Goal: Task Accomplishment & Management: Manage account settings

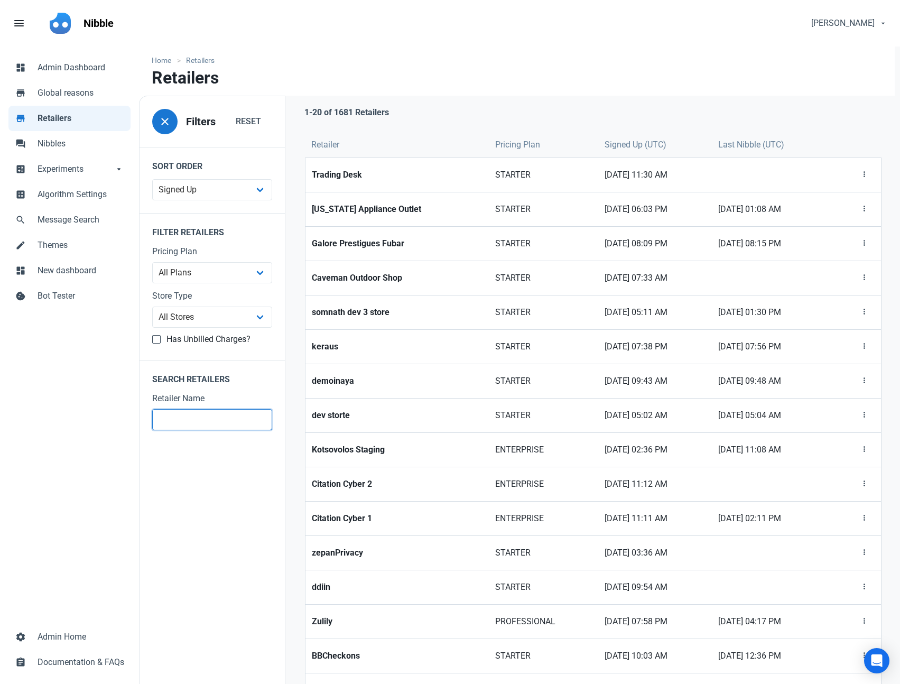
click at [236, 411] on input "text" at bounding box center [212, 419] width 120 height 21
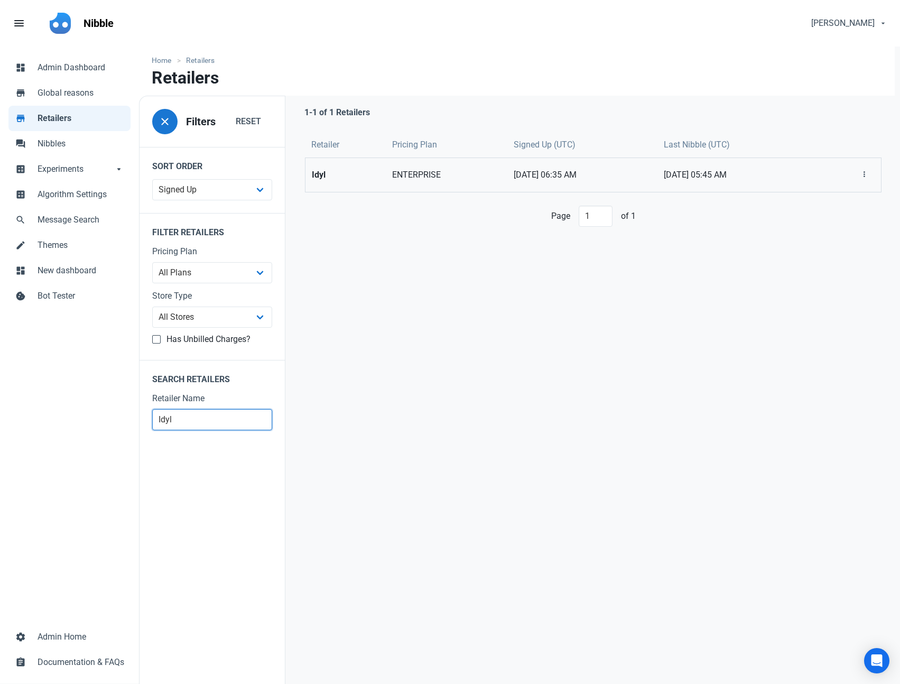
type input "Idyl"
click at [325, 179] on strong "Idyl" at bounding box center [346, 175] width 68 height 13
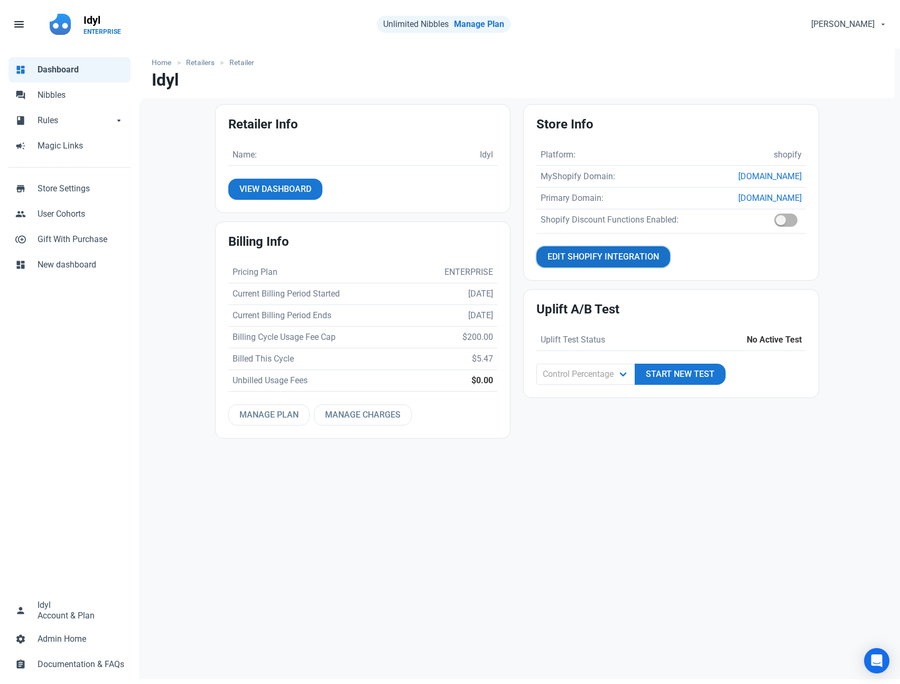
click at [601, 252] on span "Edit Shopify Integration" at bounding box center [602, 256] width 111 height 13
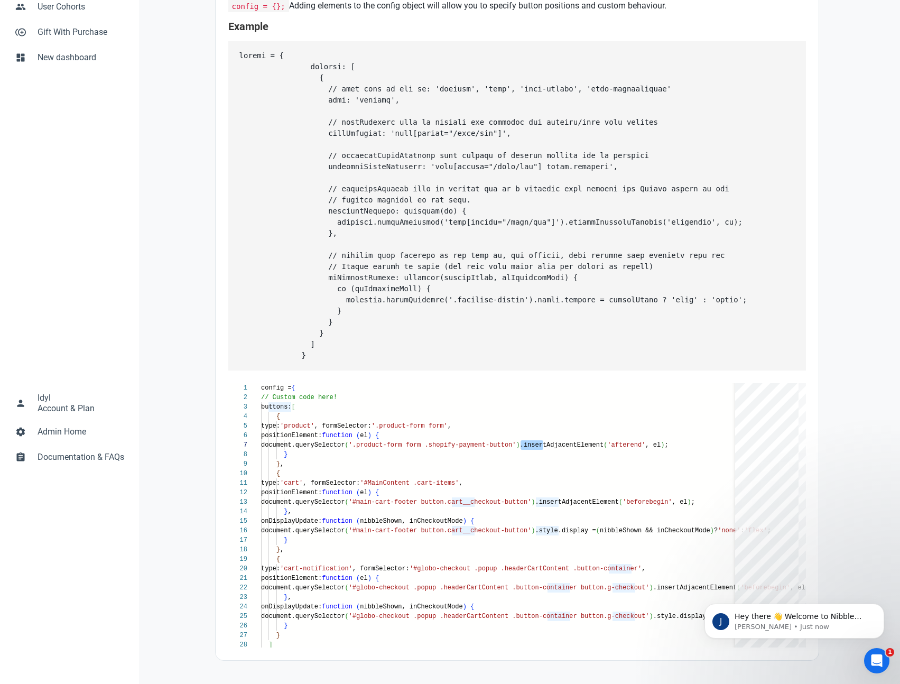
scroll to position [218, 0]
click at [662, 447] on div "config = { // Custom code here! buttons: [ { type: 'product' , formSelector: '.…" at bounding box center [625, 648] width 729 height 530
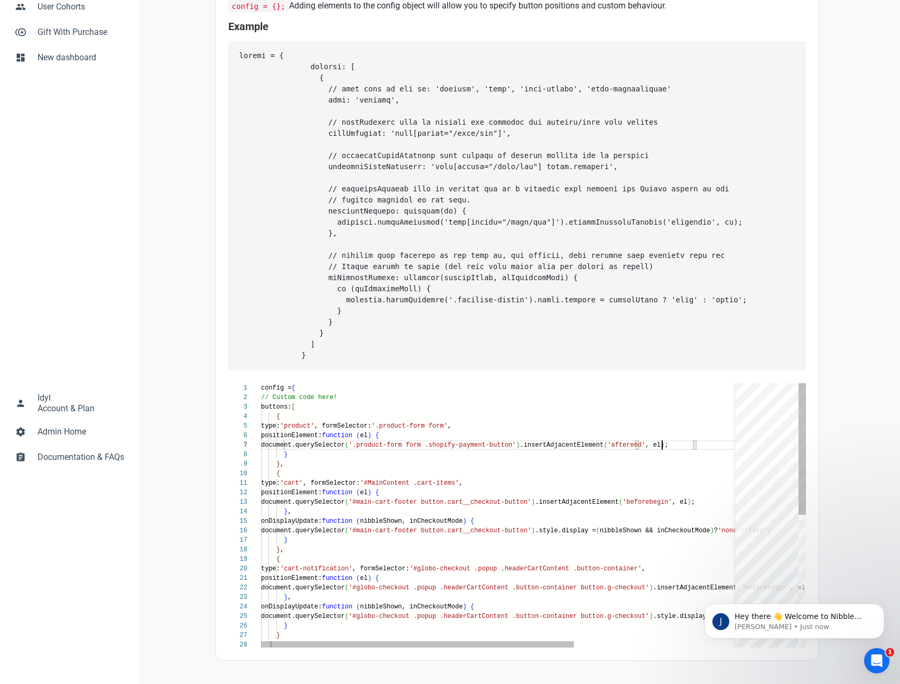
click at [662, 447] on div "config = { // Custom code here! buttons: [ { type: 'product' , formSelector: '.…" at bounding box center [625, 648] width 729 height 530
click at [534, 445] on div "config = { // Custom code here! buttons: [ { type: 'product' , formSelector: '.…" at bounding box center [625, 648] width 729 height 530
drag, startPoint x: 534, startPoint y: 445, endPoint x: 399, endPoint y: 447, distance: 134.7
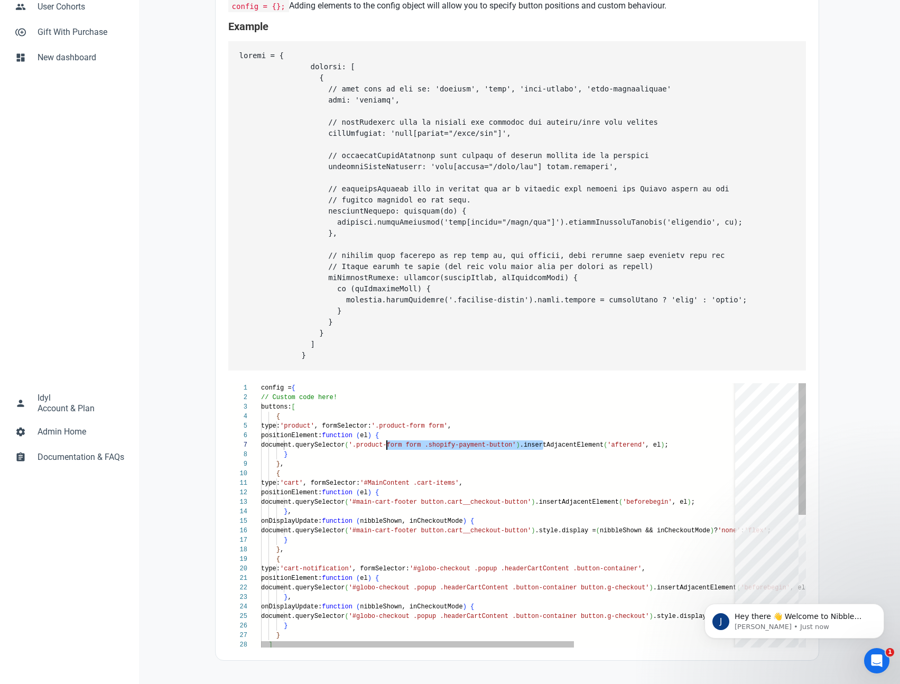
click at [399, 447] on div "config = { // Custom code here! buttons: [ { type: 'product' , formSelector: '.…" at bounding box center [625, 648] width 729 height 530
paste textarea "shopify-product-form"
click at [660, 588] on div "config = { // Custom code here! buttons: [ { type: 'product' , formSelector: '.…" at bounding box center [625, 648] width 729 height 530
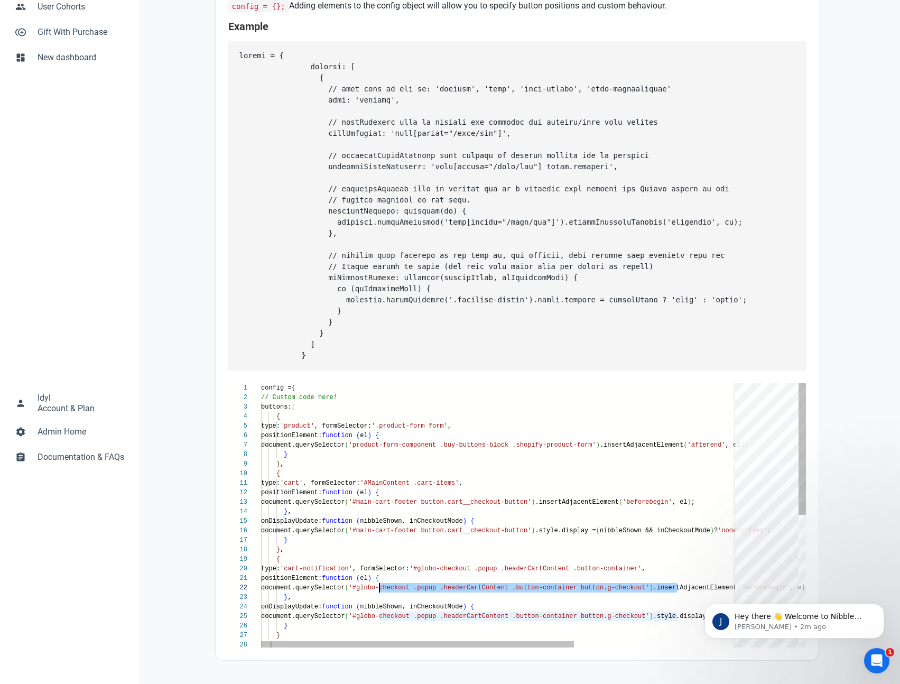
scroll to position [10, 122]
drag, startPoint x: 660, startPoint y: 588, endPoint x: 382, endPoint y: 589, distance: 277.4
click at [382, 589] on div "config = { // Custom code here! buttons: [ { type: 'product' , formSelector: '.…" at bounding box center [625, 648] width 729 height 530
drag, startPoint x: 474, startPoint y: 588, endPoint x: 382, endPoint y: 586, distance: 92.0
click at [382, 586] on div "config = { // Custom code here! buttons: [ { type: 'product' , formSelector: '.…" at bounding box center [625, 648] width 729 height 530
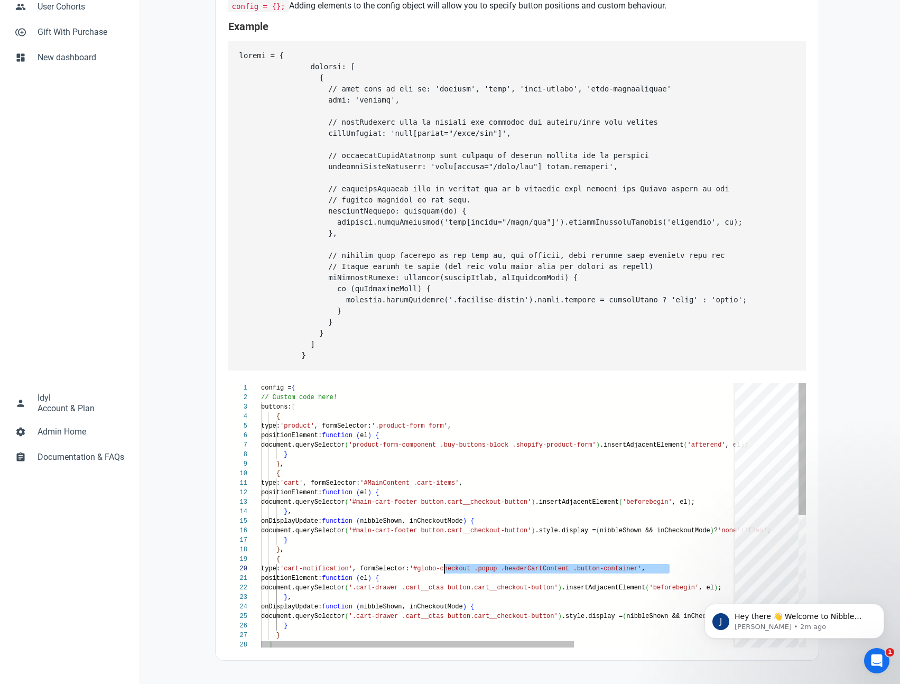
drag, startPoint x: 670, startPoint y: 568, endPoint x: 443, endPoint y: 568, distance: 227.2
click at [443, 568] on div "config = { // Custom code here! buttons: [ { type: 'product' , formSelector: '.…" at bounding box center [625, 648] width 729 height 530
paste textarea "inContent .cart-items', positionElement: function (el) { document.querySelector…"
drag, startPoint x: 486, startPoint y: 482, endPoint x: 395, endPoint y: 486, distance: 90.9
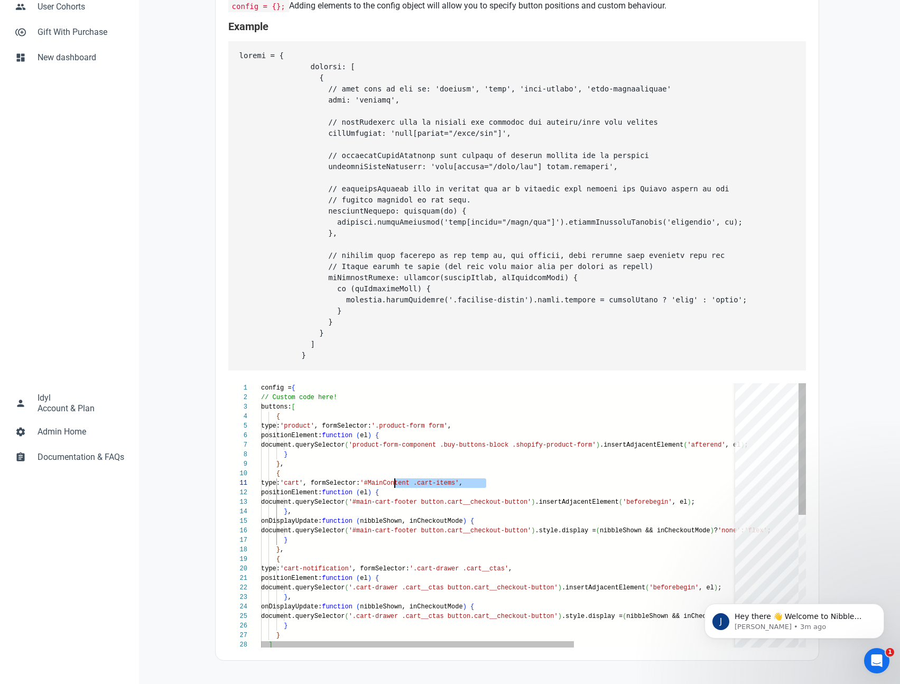
click at [395, 486] on div "config = { // Custom code here! buttons: [ { type: 'product' , formSelector: '.…" at bounding box center [625, 648] width 729 height 530
type textarea "type: 'cart', formSelector: '.cart-page', positionElement: function (el) { docu…"
type textarea "#main-cart-footer button.cart__checkout-button"
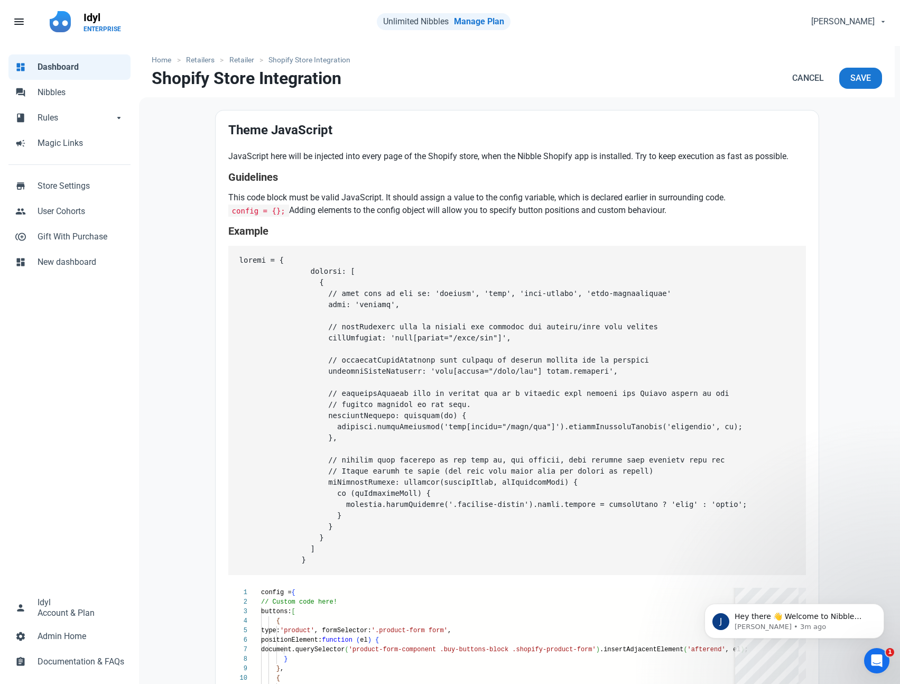
scroll to position [0, 0]
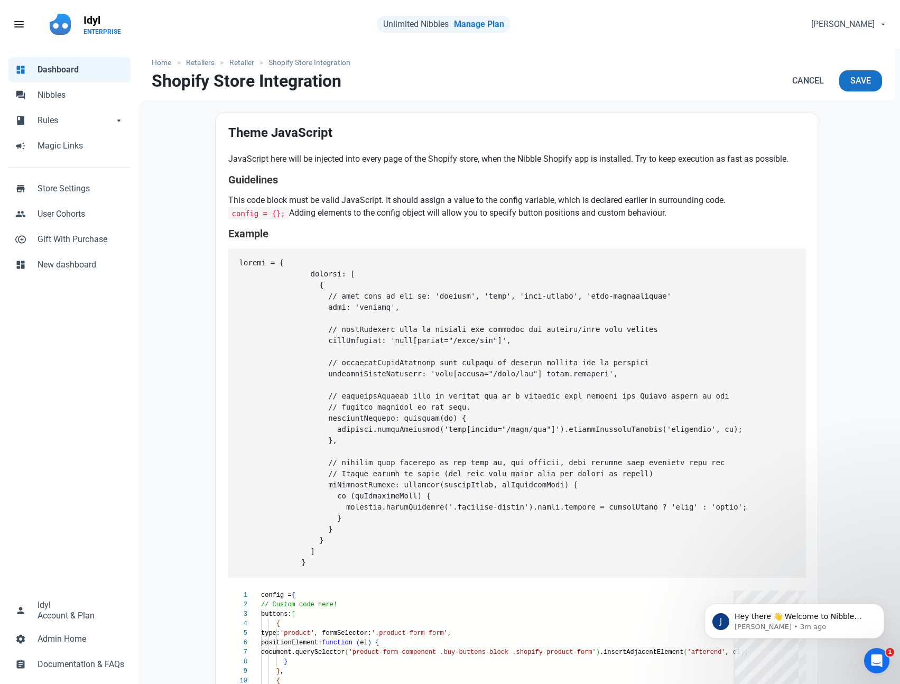
type textarea "type: 'cart', formSelector: '.cart-page', positionElement: function (el) { docu…"
click at [859, 86] on span "Save" at bounding box center [860, 80] width 21 height 13
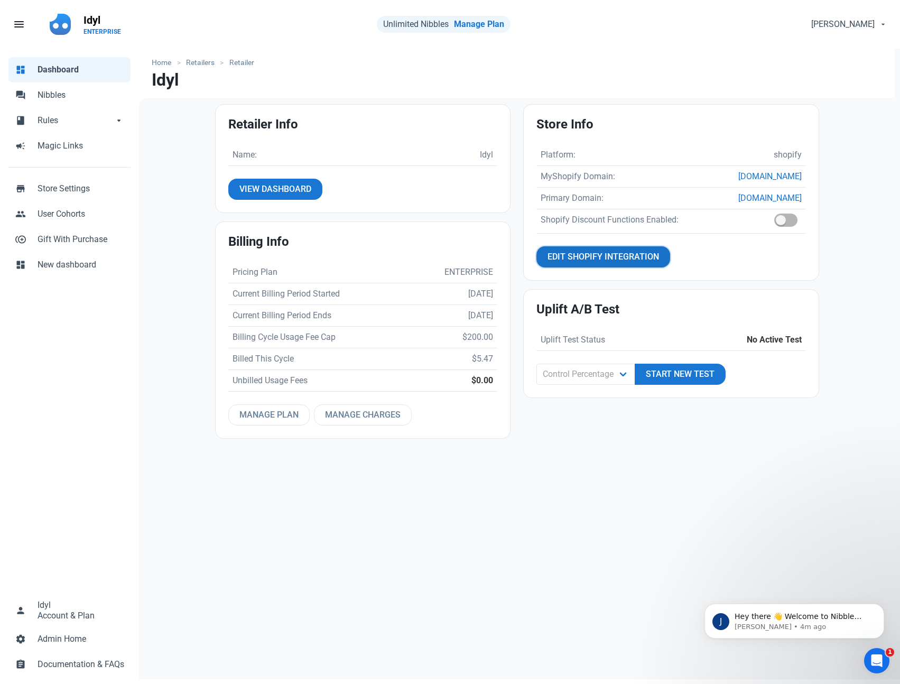
click at [604, 258] on span "Edit Shopify Integration" at bounding box center [602, 256] width 111 height 13
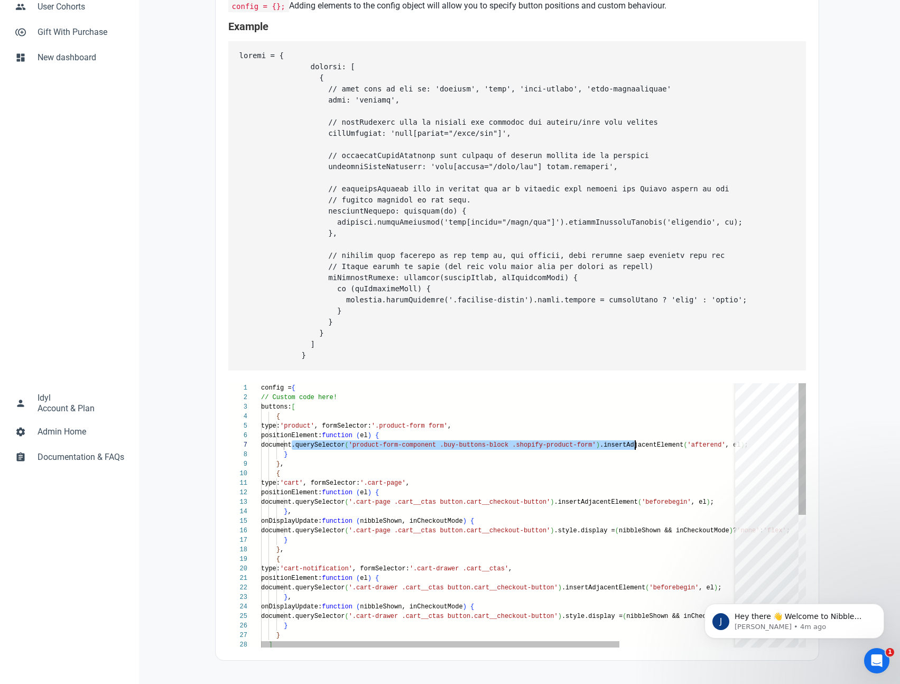
scroll to position [57, 370]
drag, startPoint x: 292, startPoint y: 445, endPoint x: 632, endPoint y: 445, distance: 340.2
click at [632, 445] on div "config = { // Custom code here! buttons: [ { type: 'product' , formSelector: '.…" at bounding box center [579, 648] width 637 height 530
click at [472, 443] on div "config = { // Custom code here! buttons: [ { type: 'product' , formSelector: '.…" at bounding box center [579, 648] width 637 height 530
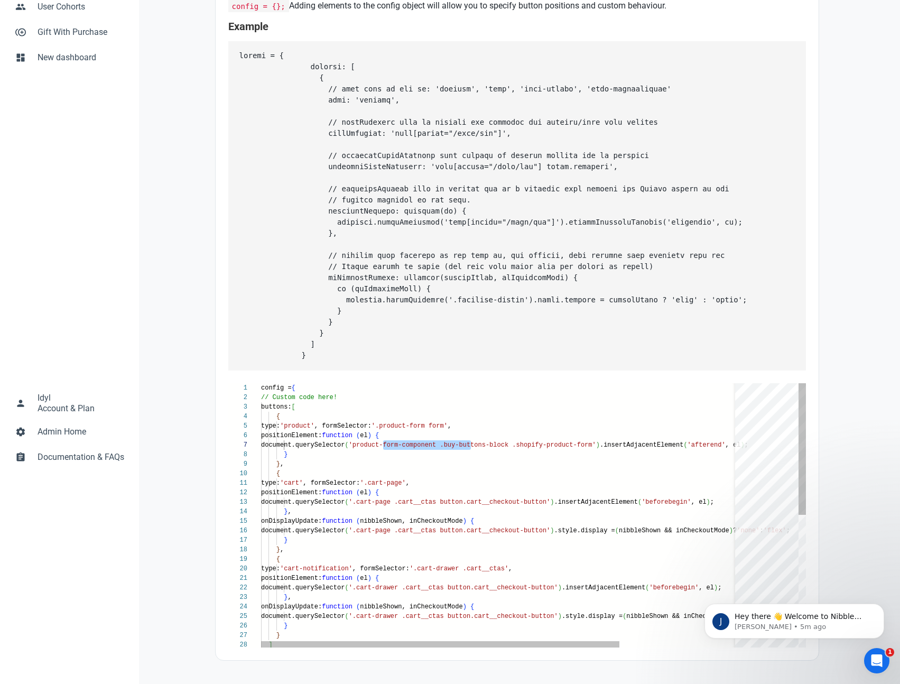
drag, startPoint x: 469, startPoint y: 445, endPoint x: 384, endPoint y: 447, distance: 85.6
click at [384, 447] on div "config = { // Custom code here! buttons: [ { type: 'product' , formSelector: '.…" at bounding box center [579, 648] width 637 height 530
type textarea "config = { // Custom code here! buttons: [ { type: 'product', formSelector: '.p…"
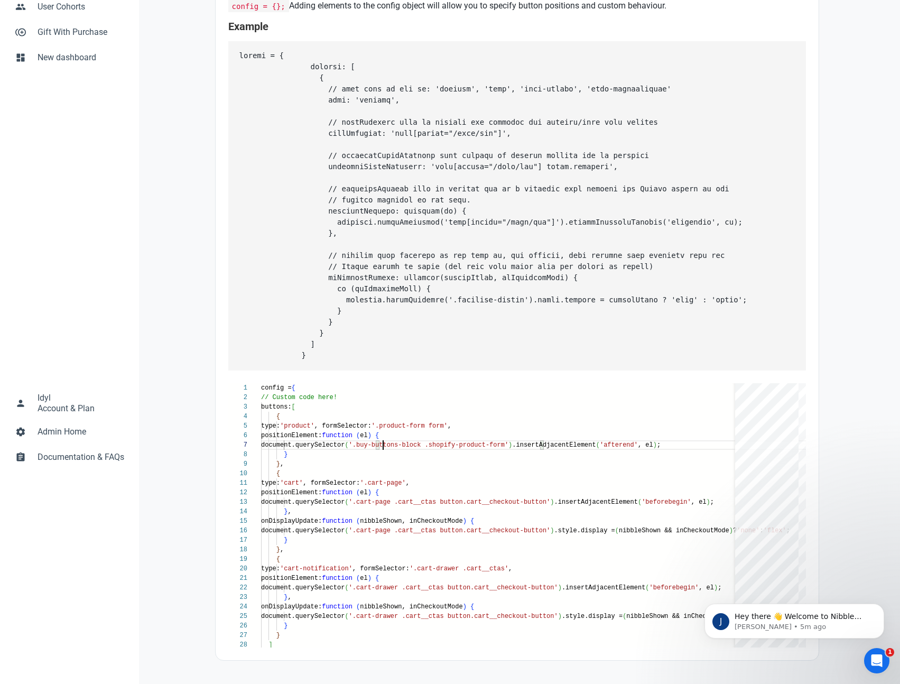
scroll to position [0, 0]
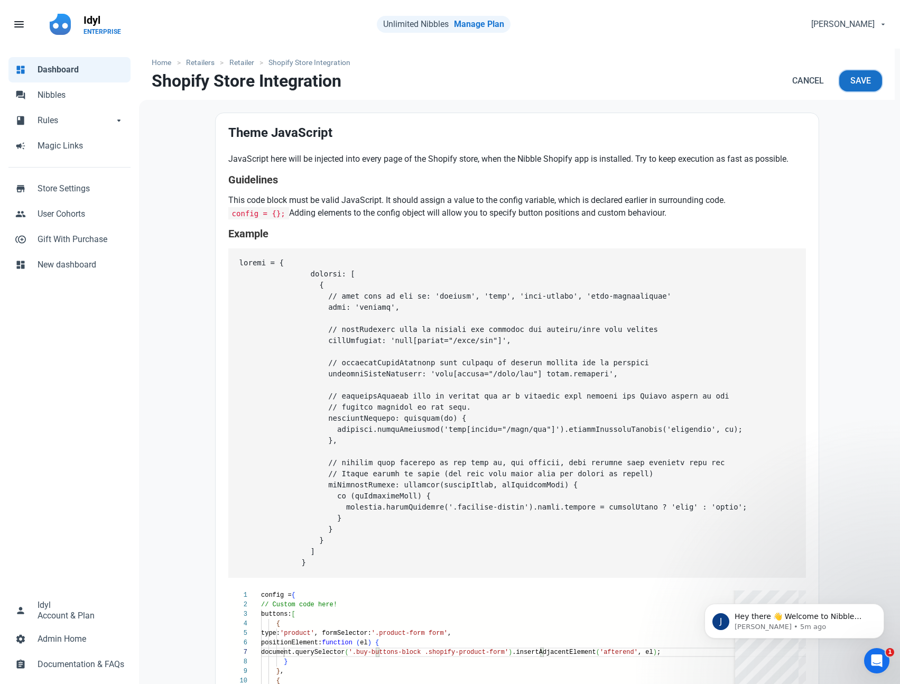
click at [871, 85] on button "Save" at bounding box center [860, 80] width 43 height 21
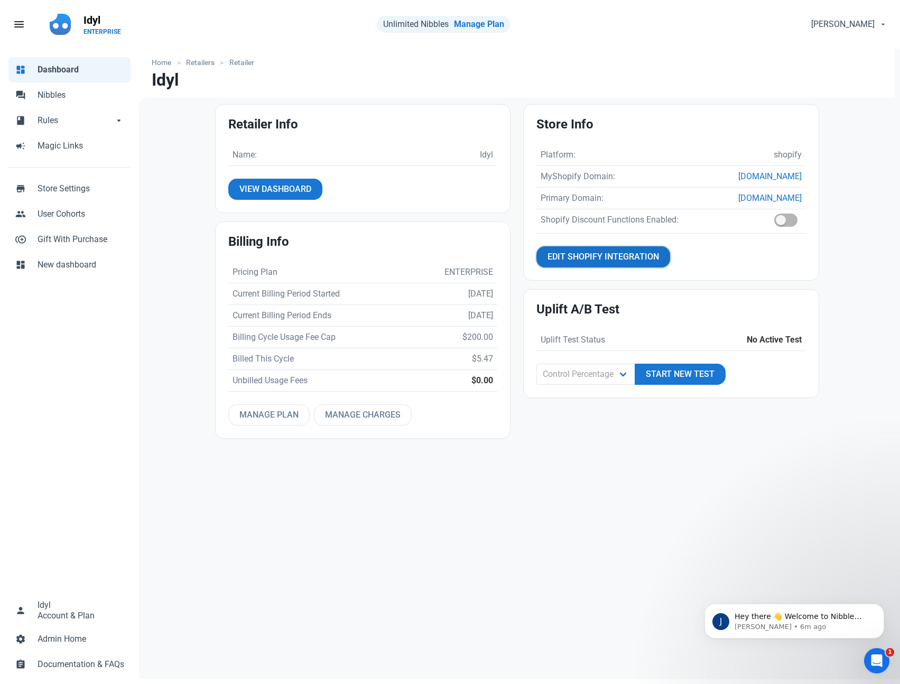
click at [597, 259] on span "Edit Shopify Integration" at bounding box center [602, 256] width 111 height 13
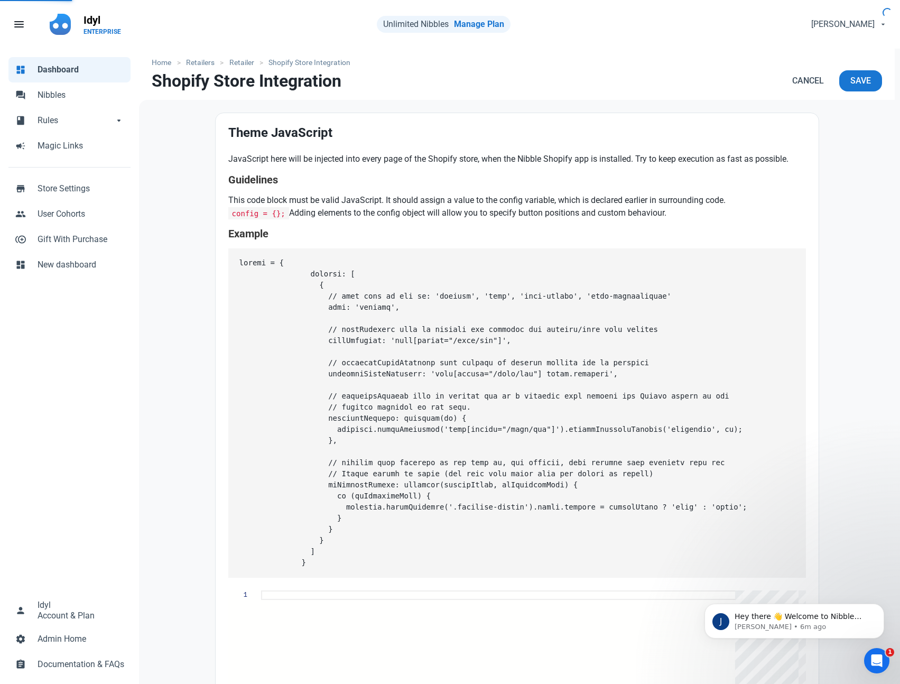
type textarea "config = { // Custom code here! buttons: [ { type: 'product', formSelector: '.p…"
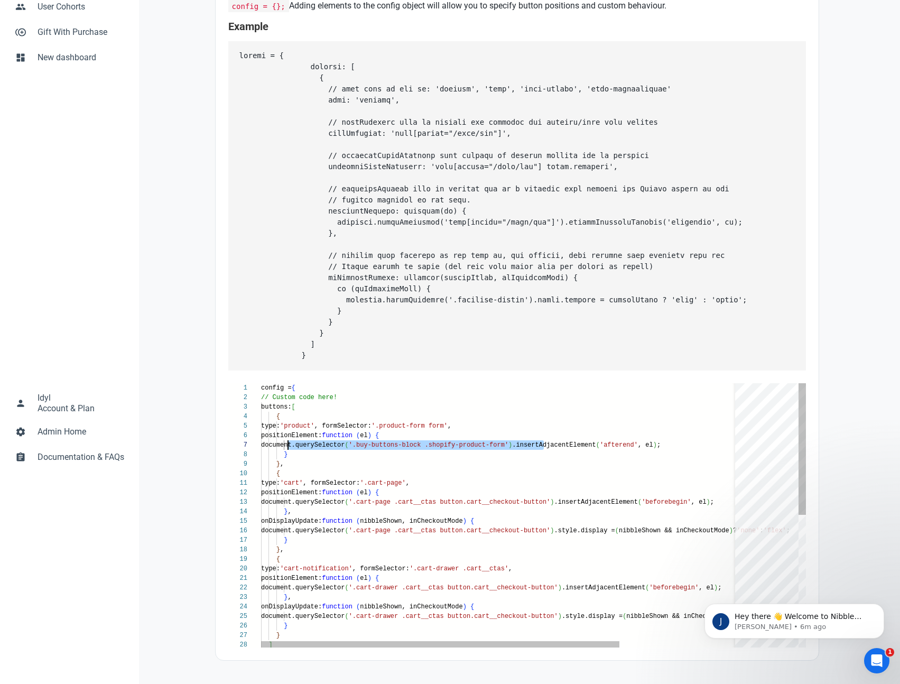
scroll to position [57, 31]
drag, startPoint x: 544, startPoint y: 445, endPoint x: 292, endPoint y: 447, distance: 252.0
click at [292, 447] on div "config = { // Custom code here! buttons: [ { type: 'product' , formSelector: '.…" at bounding box center [579, 648] width 637 height 530
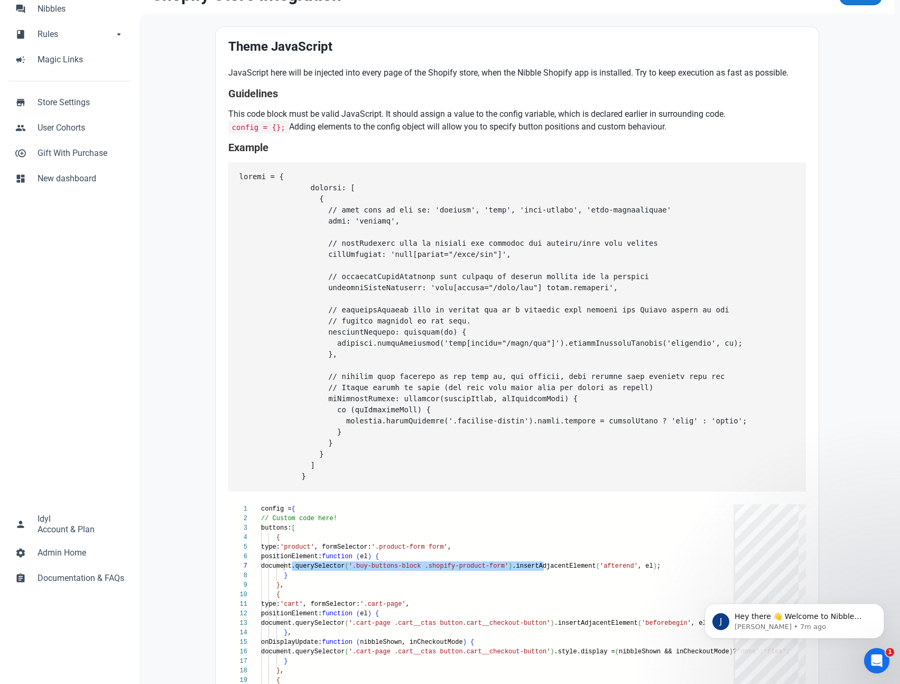
scroll to position [0, 0]
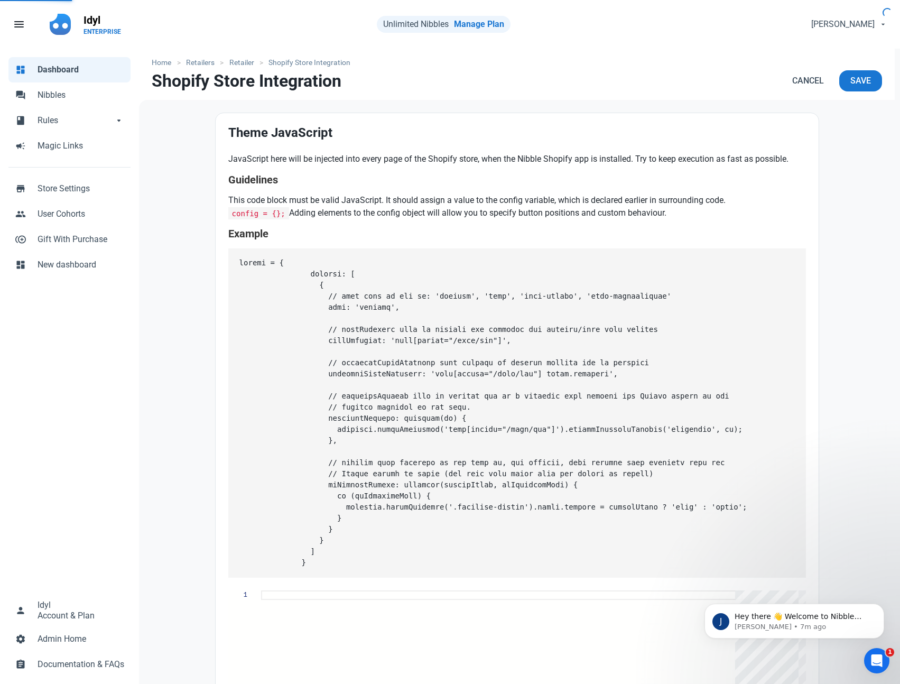
type textarea "config = { // Custom code here! buttons: [ { type: 'product', formSelector: '.p…"
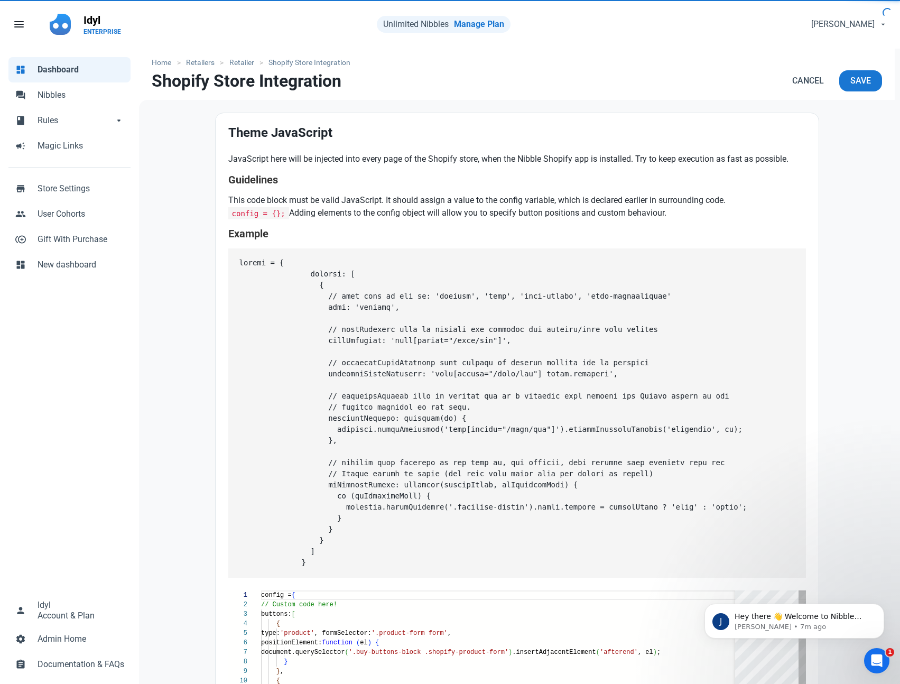
scroll to position [95, 0]
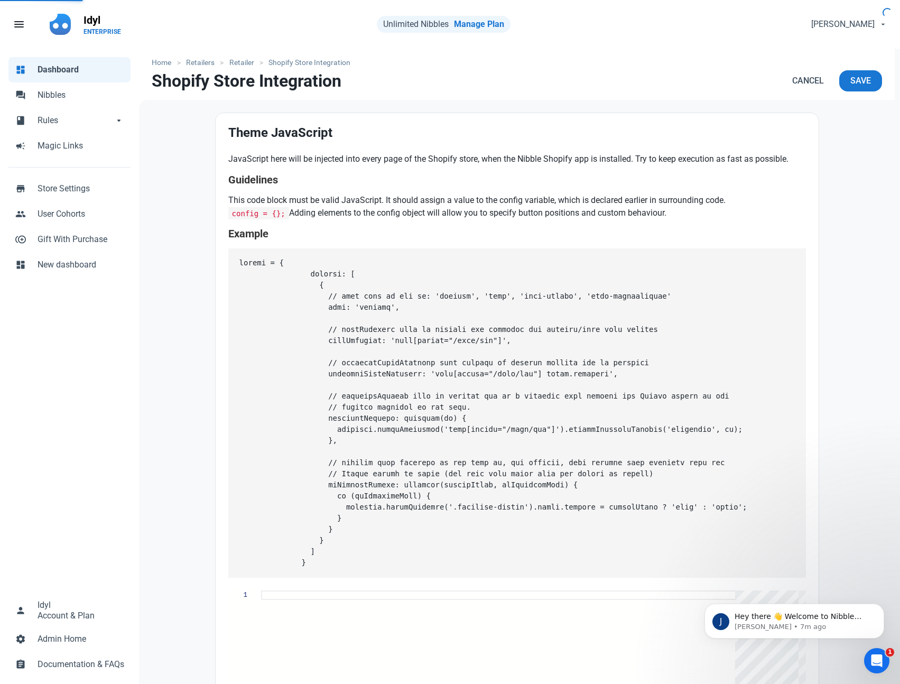
type textarea "config = { // Custom code here! buttons: [ { type: 'product', formSelector: '.p…"
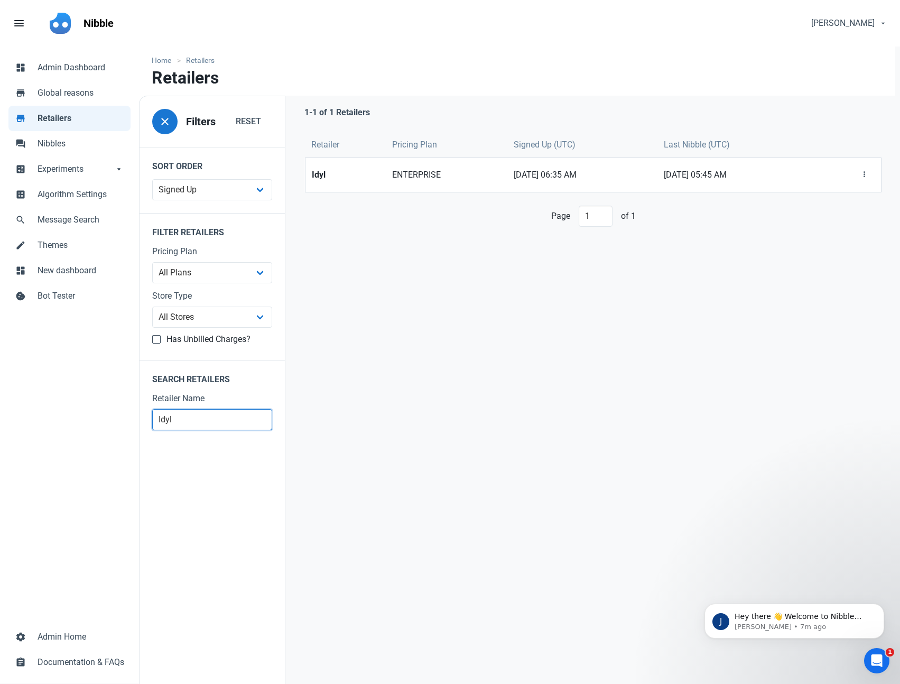
click at [199, 416] on input "Idyl" at bounding box center [212, 419] width 120 height 21
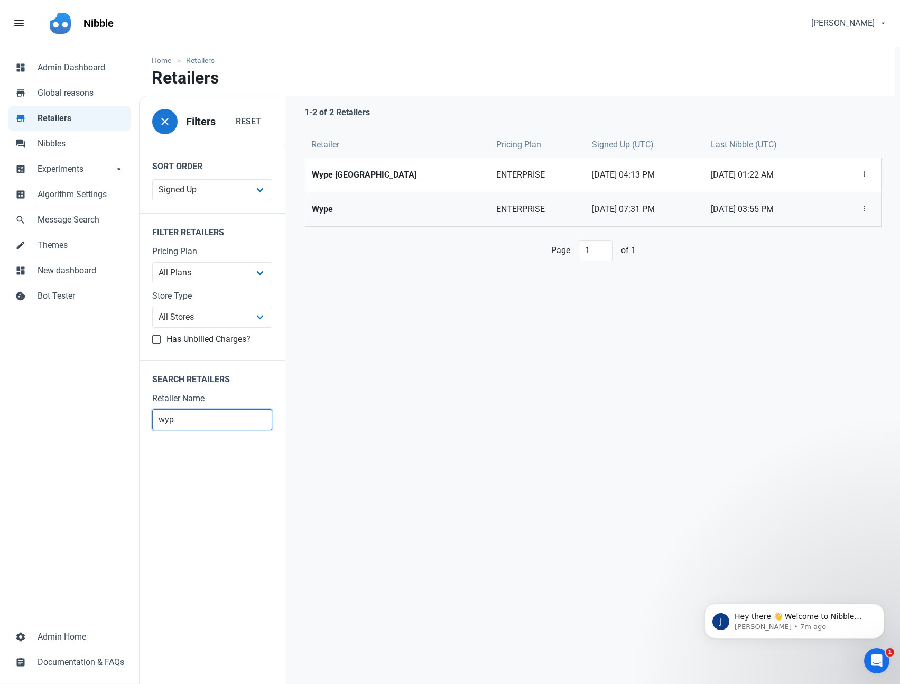
type input "wyp"
click at [490, 219] on link "ENTERPRISE" at bounding box center [538, 209] width 96 height 34
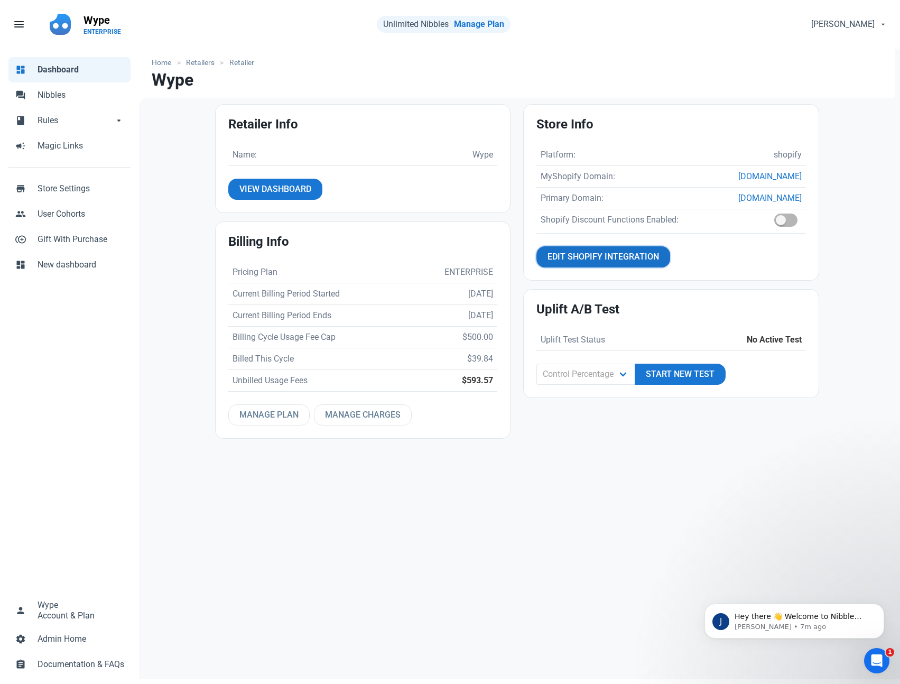
click at [651, 260] on span "Edit Shopify Integration" at bounding box center [602, 256] width 111 height 13
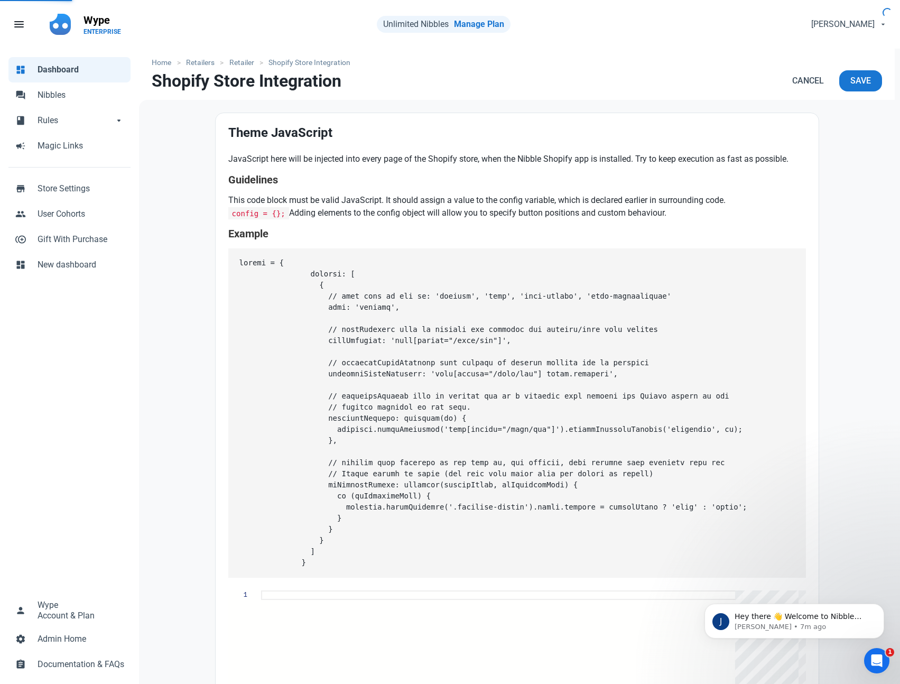
type textarea "config = { // Custom code here! };"
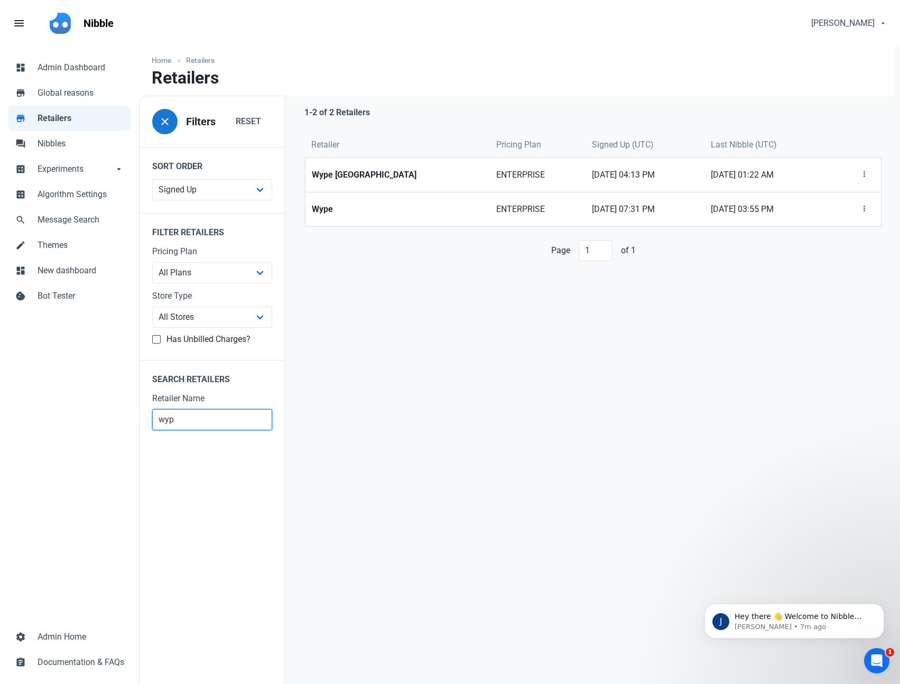
click at [175, 430] on input "wyp" at bounding box center [212, 419] width 120 height 21
click at [176, 427] on input "wyp" at bounding box center [212, 419] width 120 height 21
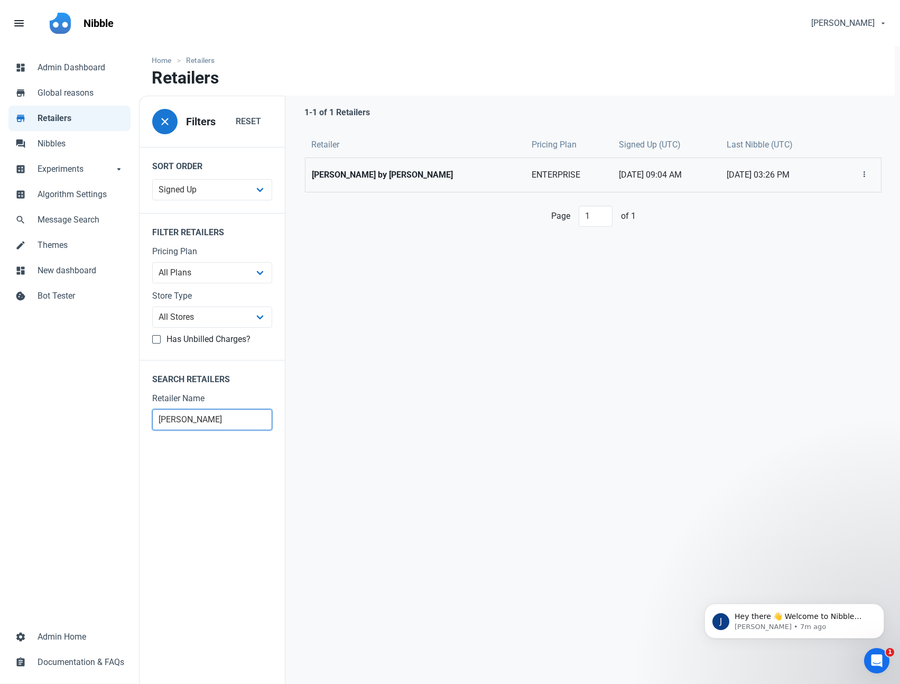
type input "[PERSON_NAME]"
click at [348, 186] on link "[PERSON_NAME] by [PERSON_NAME]" at bounding box center [414, 175] width 219 height 34
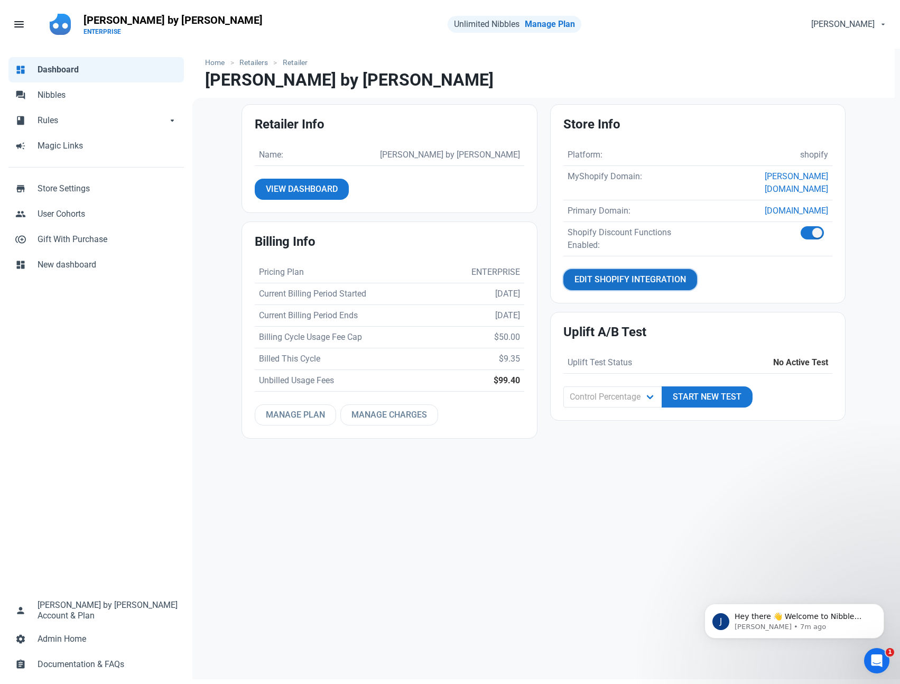
click at [623, 273] on span "Edit Shopify Integration" at bounding box center [629, 279] width 111 height 13
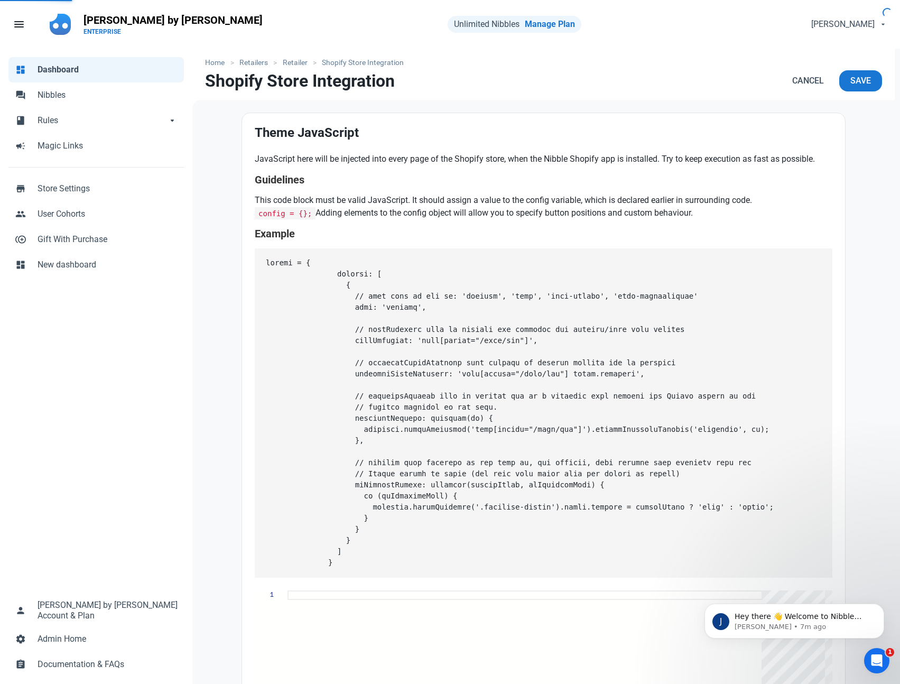
type textarea "config = { // Custom code here! };"
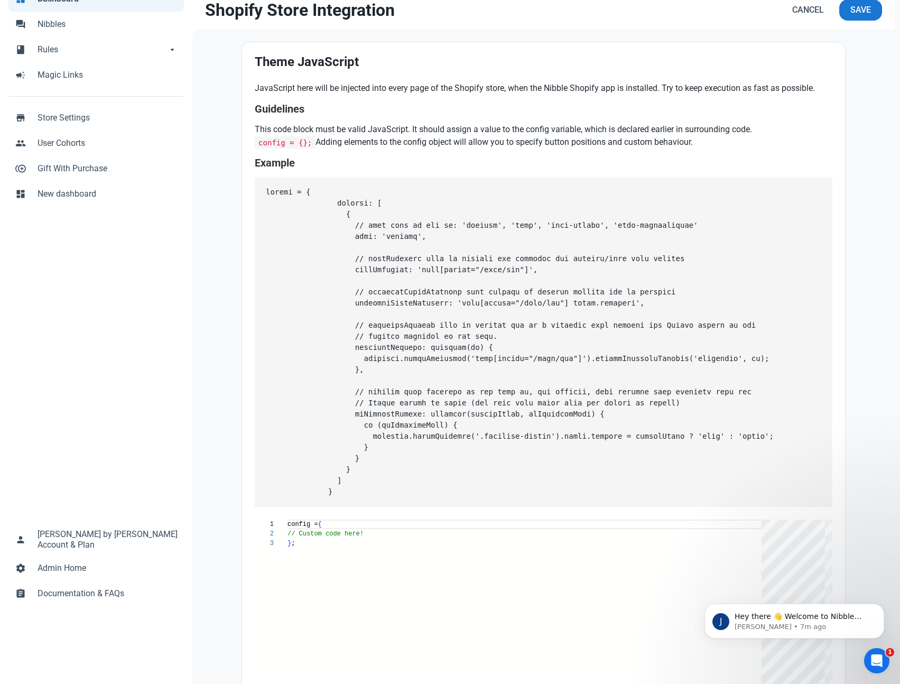
scroll to position [71, 0]
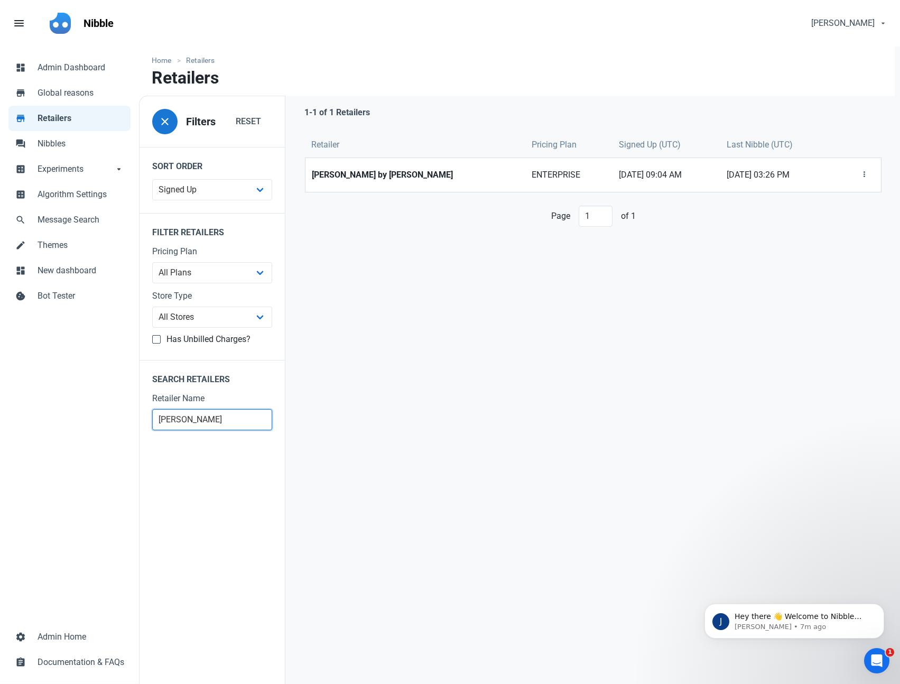
click at [236, 419] on input "[PERSON_NAME]" at bounding box center [212, 419] width 120 height 21
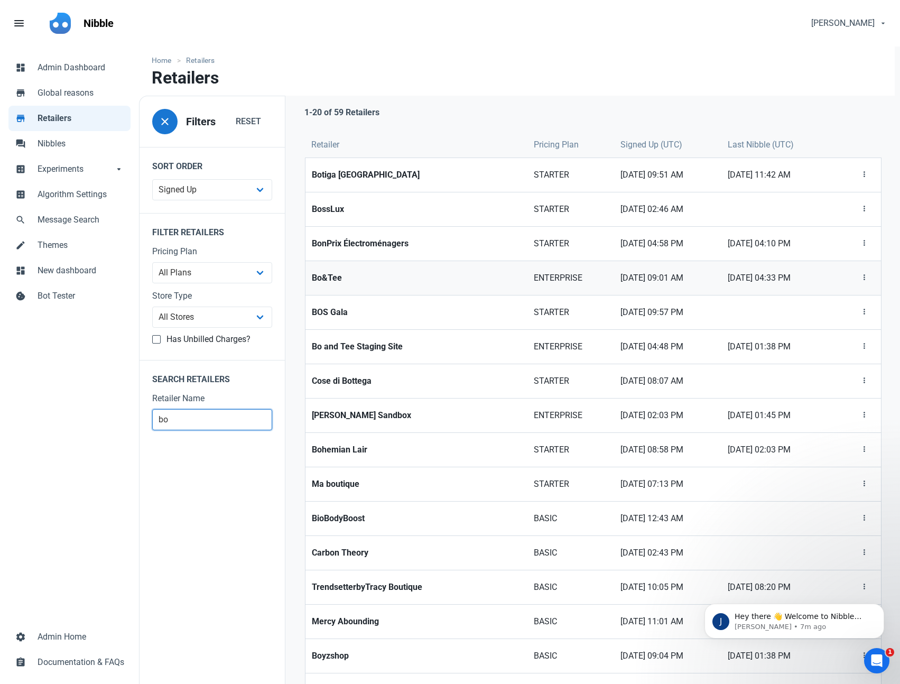
type input "bo"
click at [351, 276] on strong "Bo&Tee" at bounding box center [416, 278] width 209 height 13
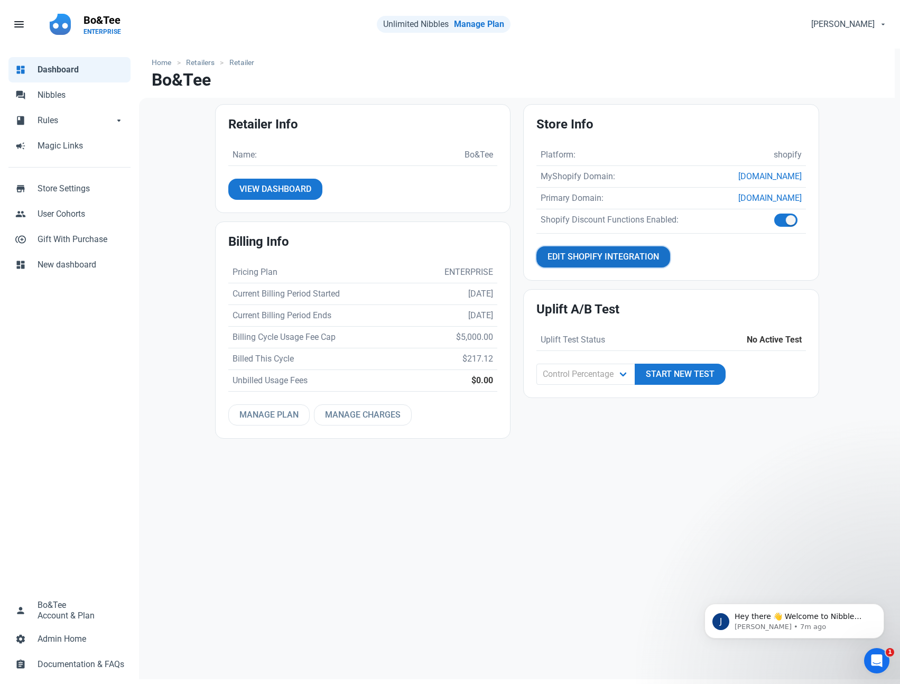
click at [593, 259] on span "Edit Shopify Integration" at bounding box center [602, 256] width 111 height 13
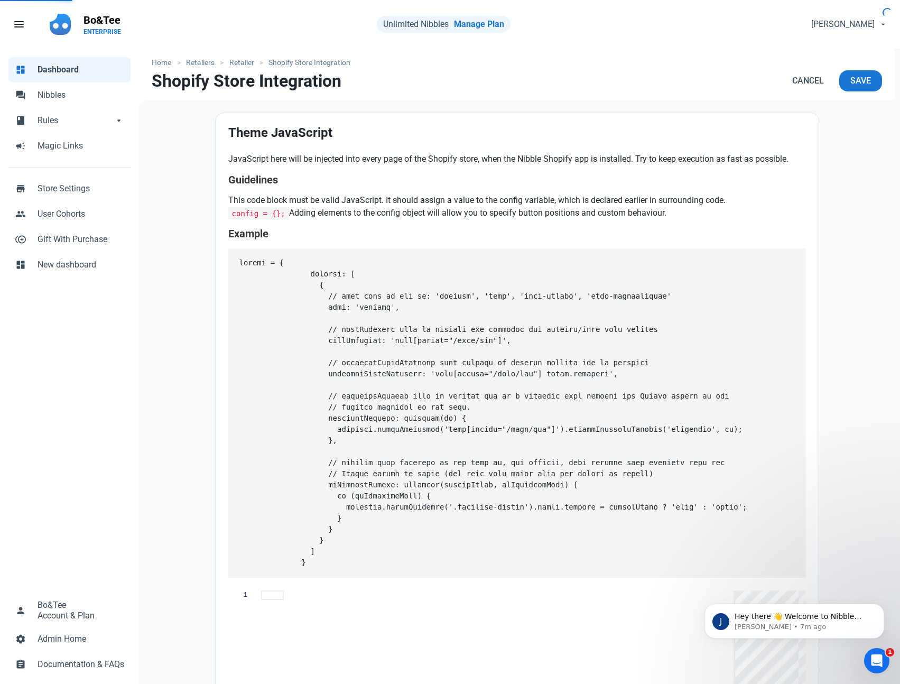
type textarea "config = { // Custom code here! };"
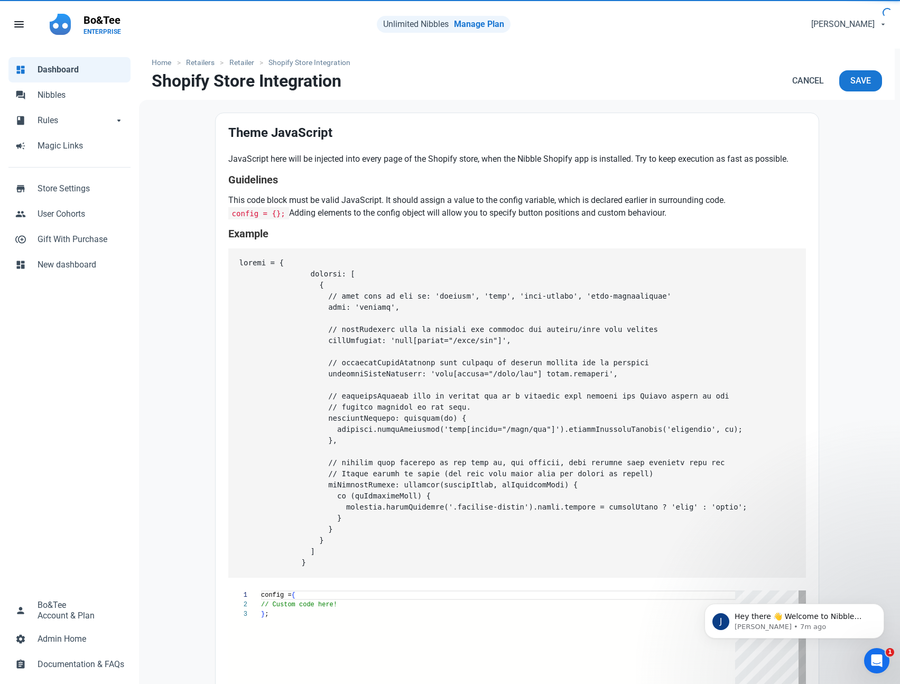
scroll to position [19, 0]
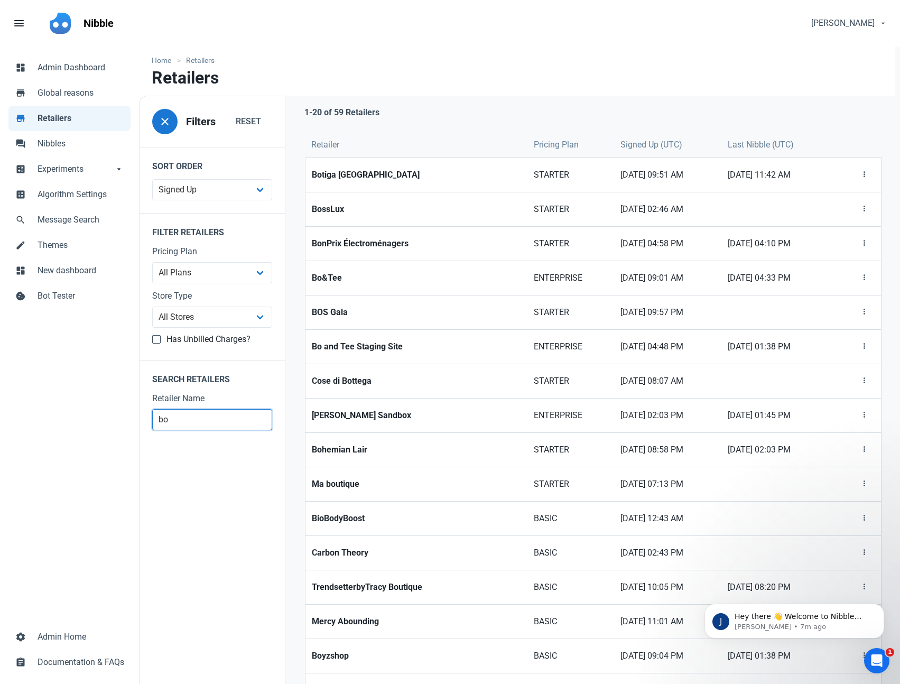
click at [185, 426] on input "bo" at bounding box center [212, 419] width 120 height 21
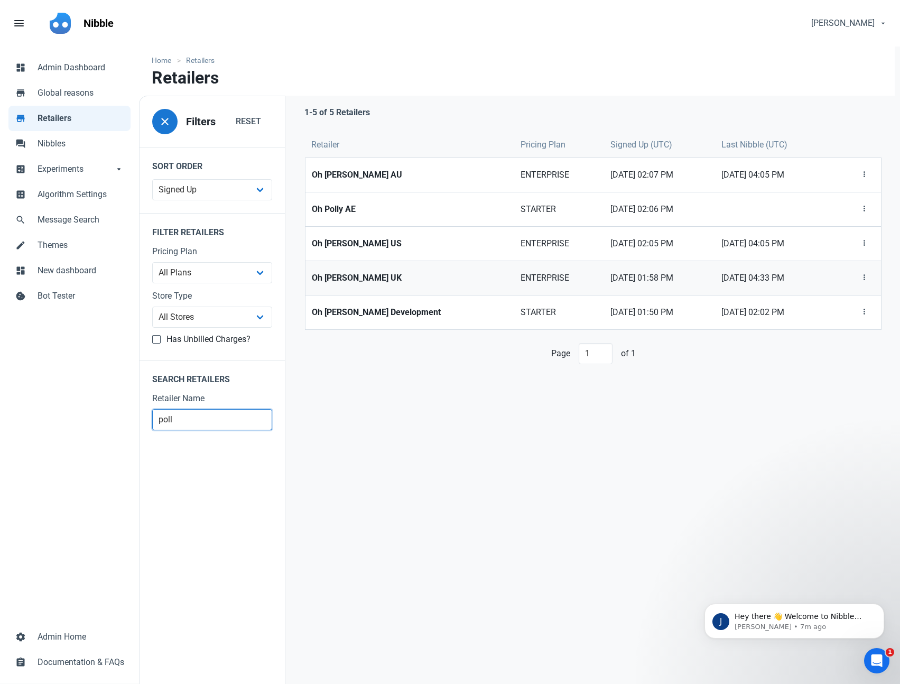
type input "poll"
click at [351, 276] on strong "Oh [PERSON_NAME] UK" at bounding box center [409, 278] width 195 height 13
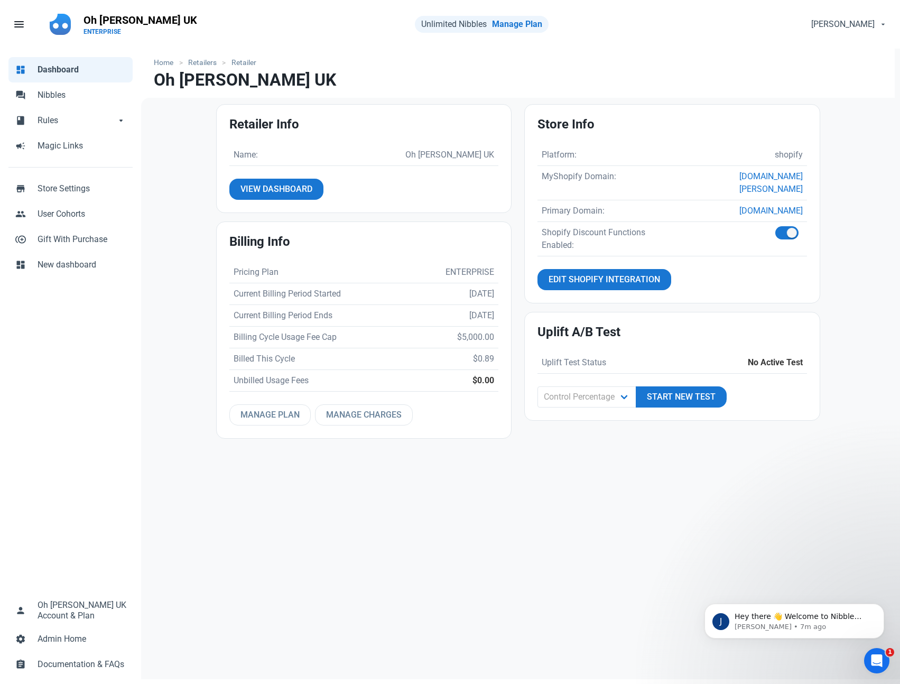
click at [604, 269] on div "Store Info Platform: shopify MyShopify Domain: [DOMAIN_NAME][PERSON_NAME] Prima…" at bounding box center [672, 204] width 295 height 198
click at [605, 269] on link "Edit Shopify Integration" at bounding box center [604, 279] width 134 height 21
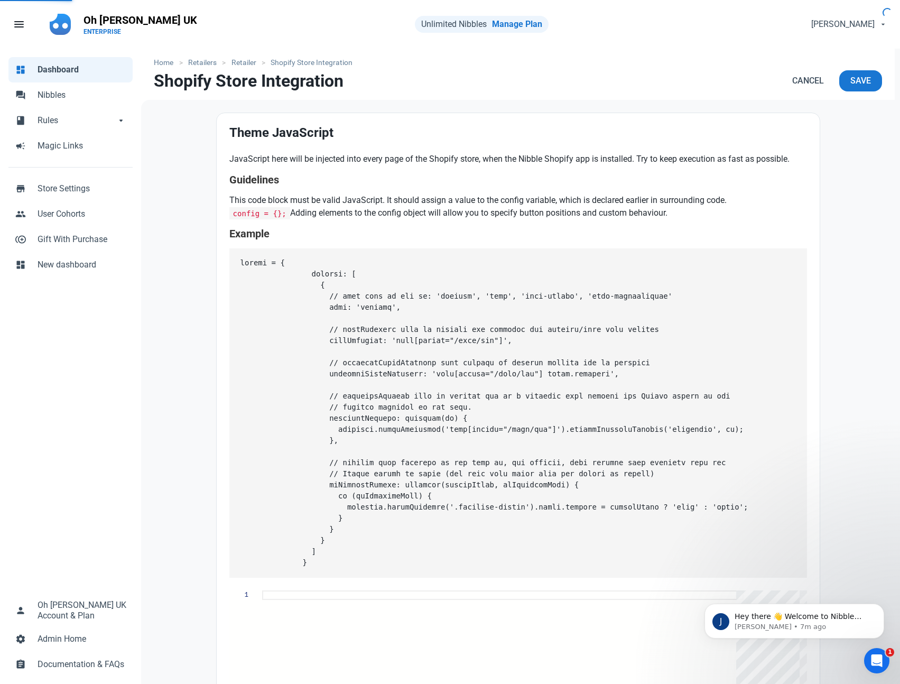
type textarea "config = { buttons: [ { // type must be one of: 'product', 'cart', 'cart-drawer…"
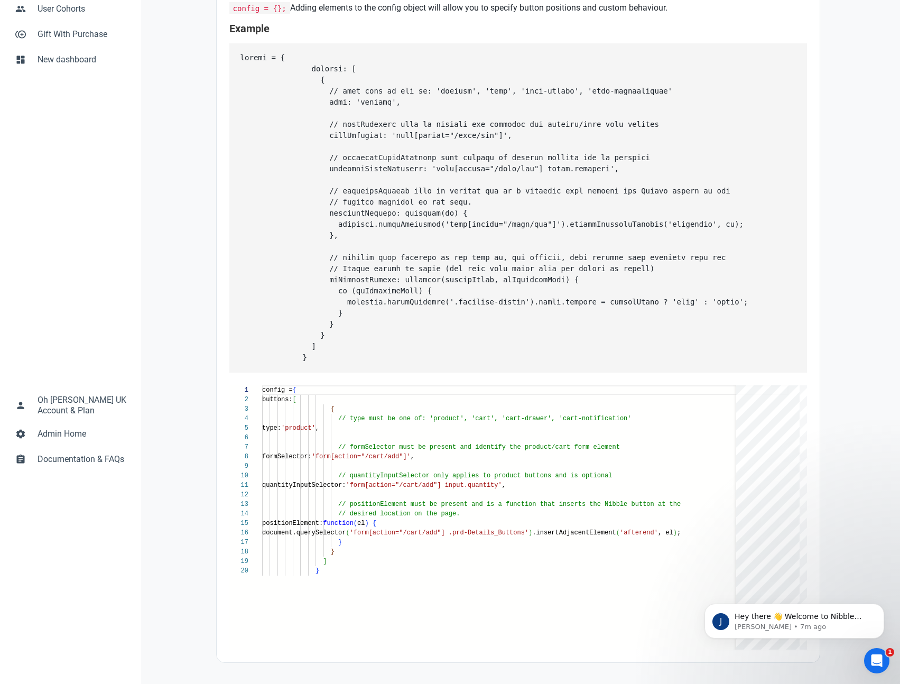
scroll to position [214, 0]
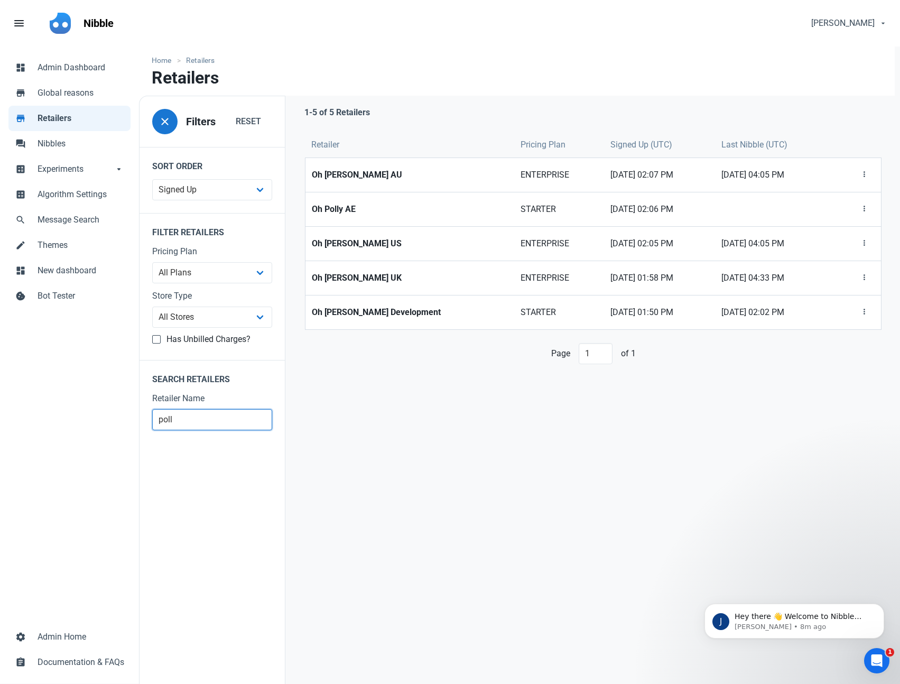
click at [170, 426] on input "poll" at bounding box center [212, 419] width 120 height 21
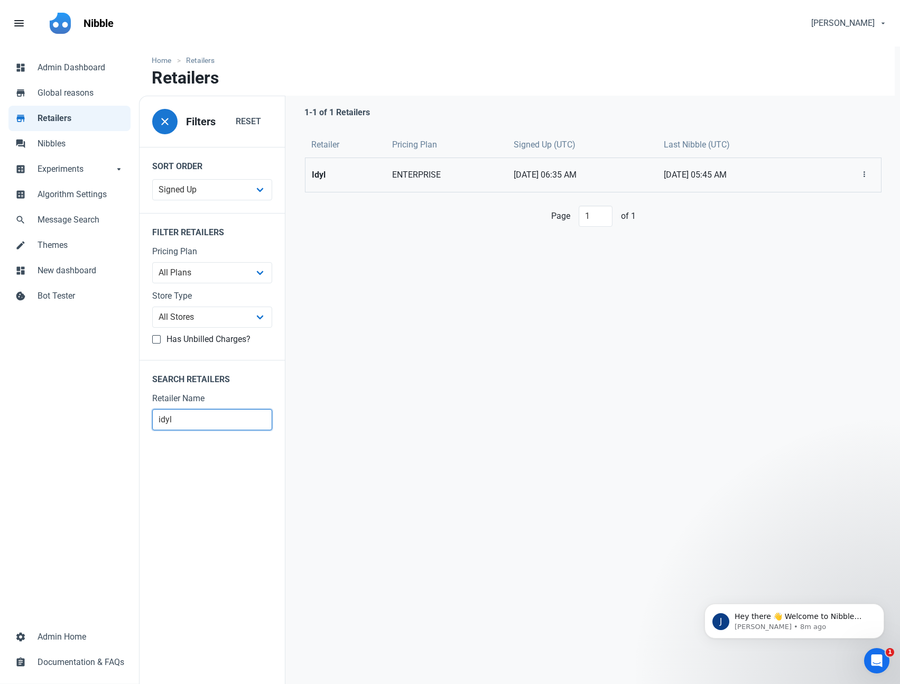
type input "idyl"
click at [386, 185] on link "ENTERPRISE" at bounding box center [447, 175] width 122 height 34
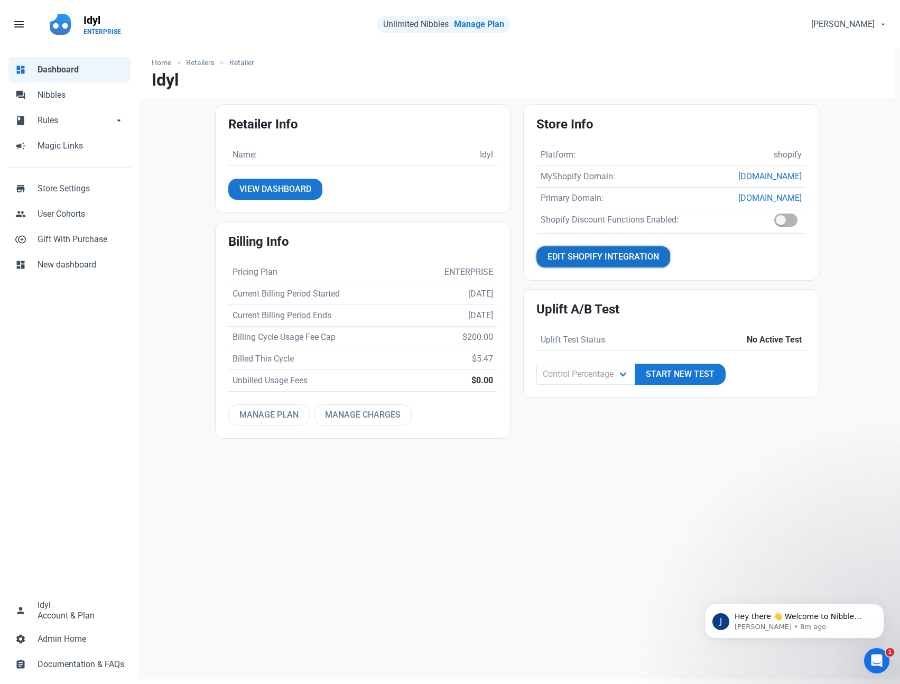
click at [577, 254] on span "Edit Shopify Integration" at bounding box center [602, 256] width 111 height 13
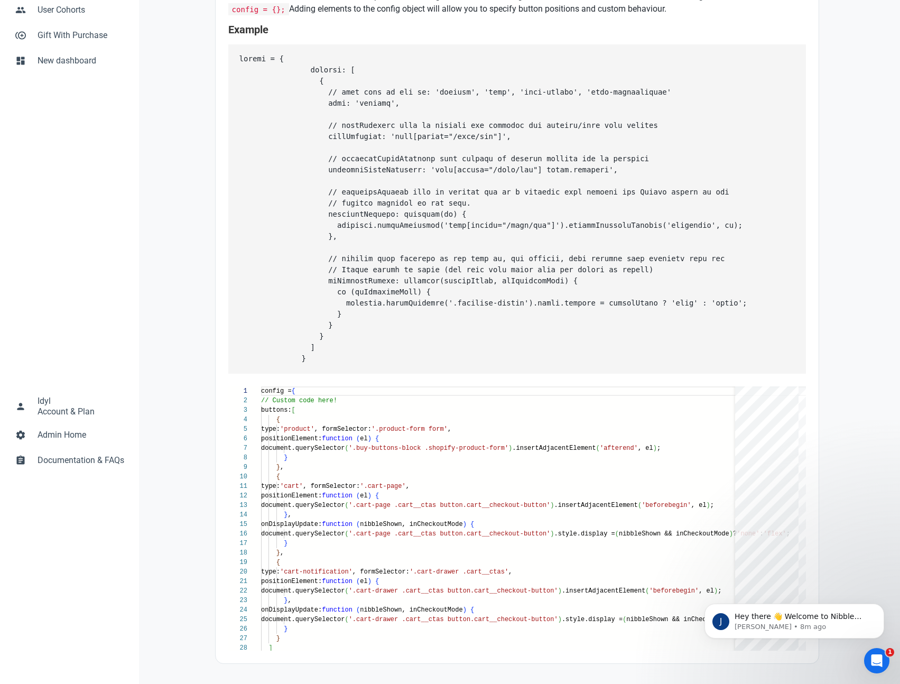
scroll to position [218, 0]
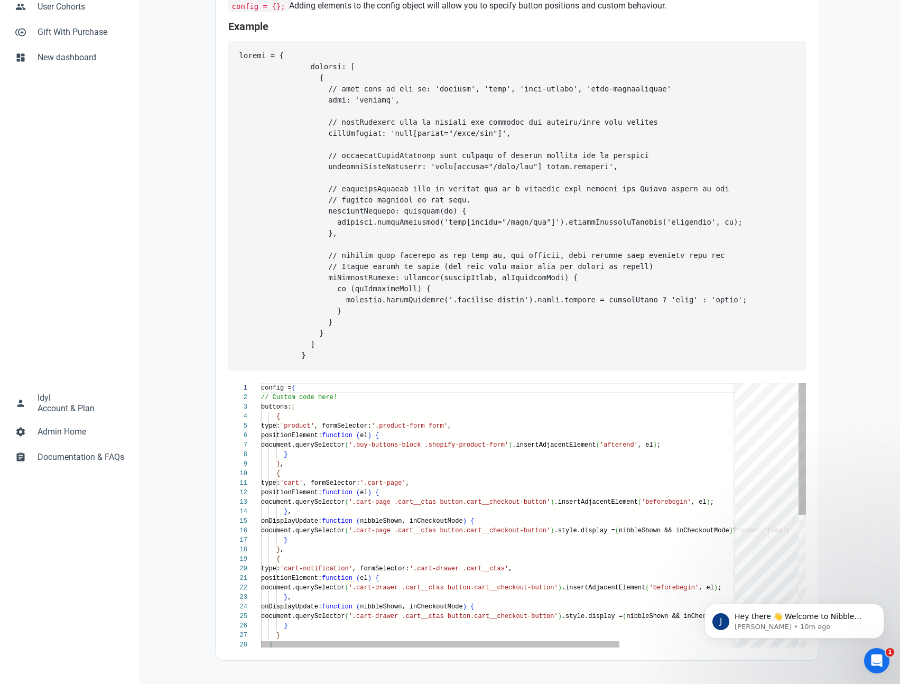
click at [461, 407] on div "config = { // Custom code here! buttons: [ { type: 'product' , formSelector: '.…" at bounding box center [579, 648] width 637 height 530
click at [531, 448] on div "config = { // Custom code here! buttons: [ { type: 'product' , formSelector: '.…" at bounding box center [579, 648] width 637 height 530
drag, startPoint x: 531, startPoint y: 448, endPoint x: 383, endPoint y: 446, distance: 148.5
click at [383, 446] on div "config = { // Custom code here! buttons: [ { type: 'product' , formSelector: '.…" at bounding box center [579, 648] width 637 height 530
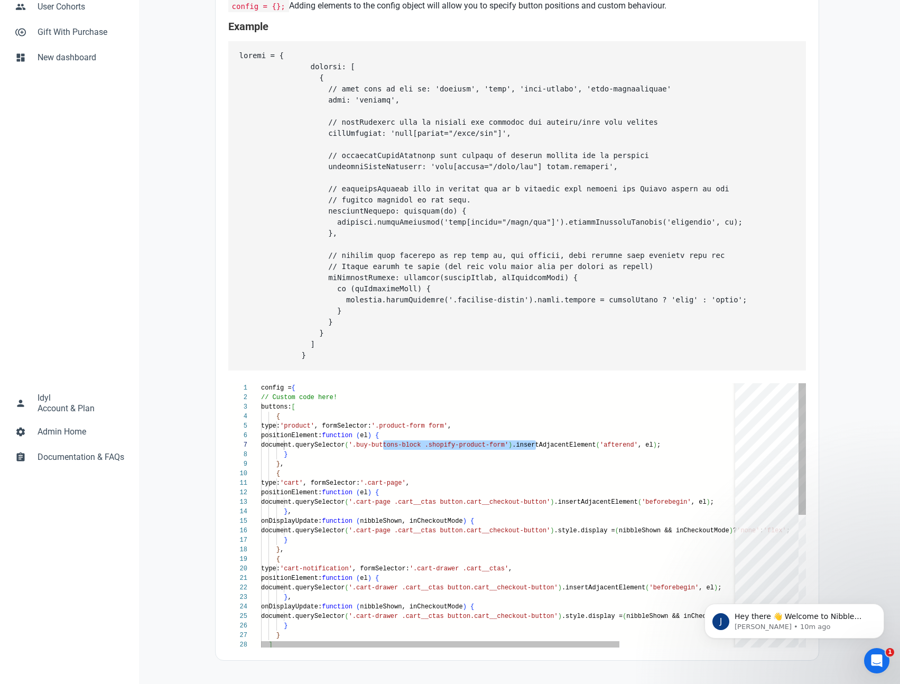
click at [465, 426] on div "config = { // Custom code here! buttons: [ { type: 'product' , formSelector: '.…" at bounding box center [579, 648] width 637 height 530
drag, startPoint x: 465, startPoint y: 426, endPoint x: 406, endPoint y: 427, distance: 58.7
click at [406, 427] on div "config = { // Custom code here! buttons: [ { type: 'product' , formSelector: '.…" at bounding box center [579, 648] width 637 height 530
paste textarea "buy-buttons-block .shopify-product-"
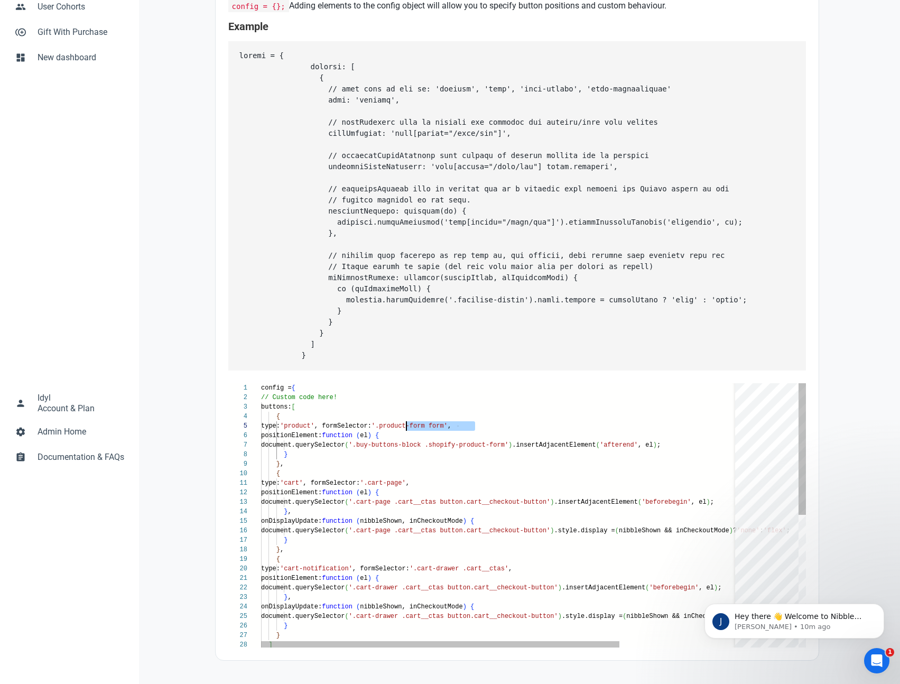
type textarea "config = { // Custom code here! buttons: [ { type: 'product', formSelector: '.b…"
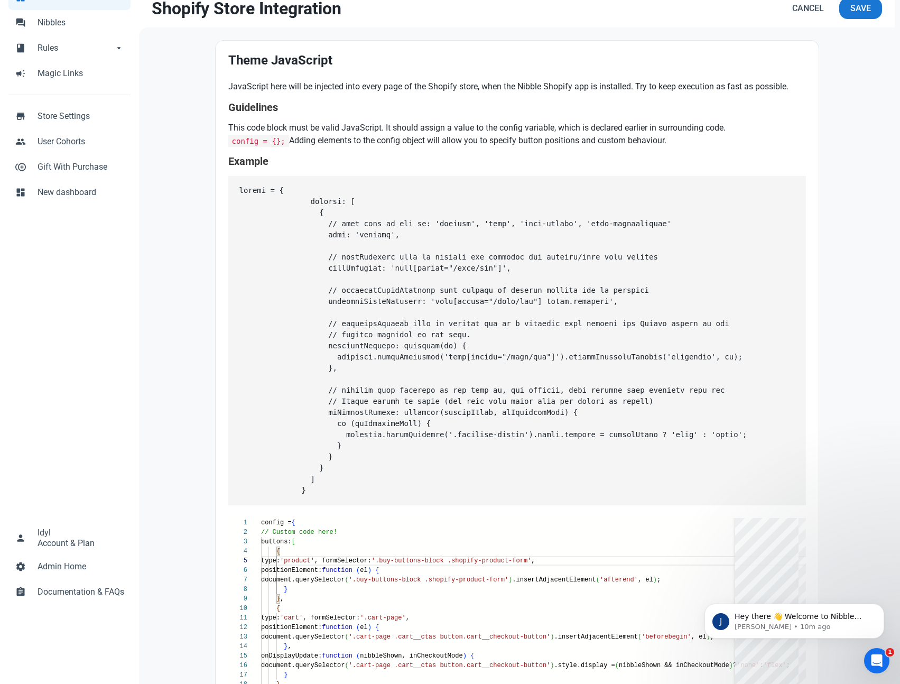
scroll to position [0, 0]
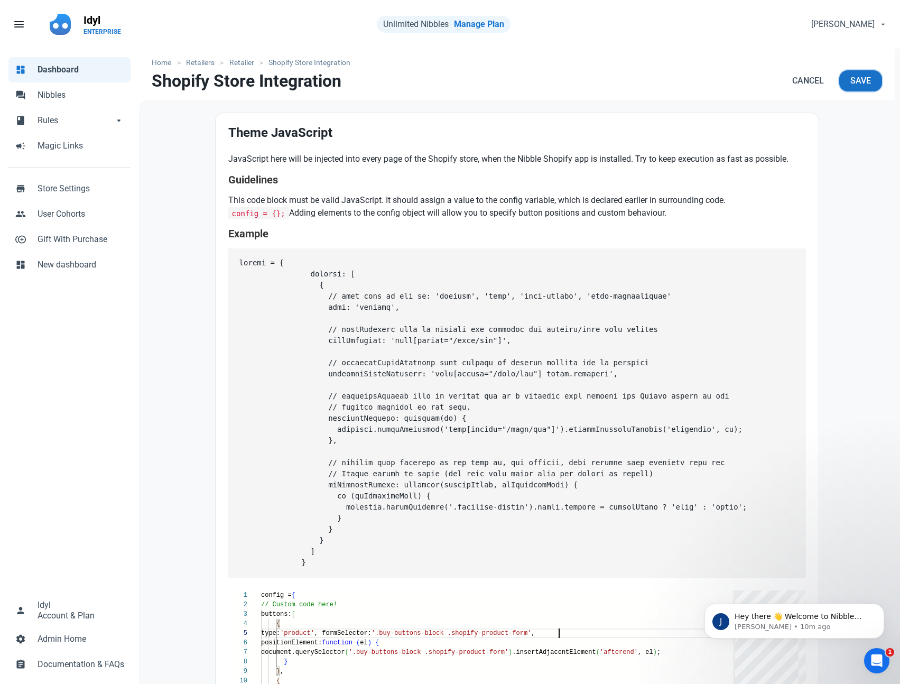
click at [854, 88] on button "Save" at bounding box center [860, 80] width 43 height 21
